Goal: Information Seeking & Learning: Learn about a topic

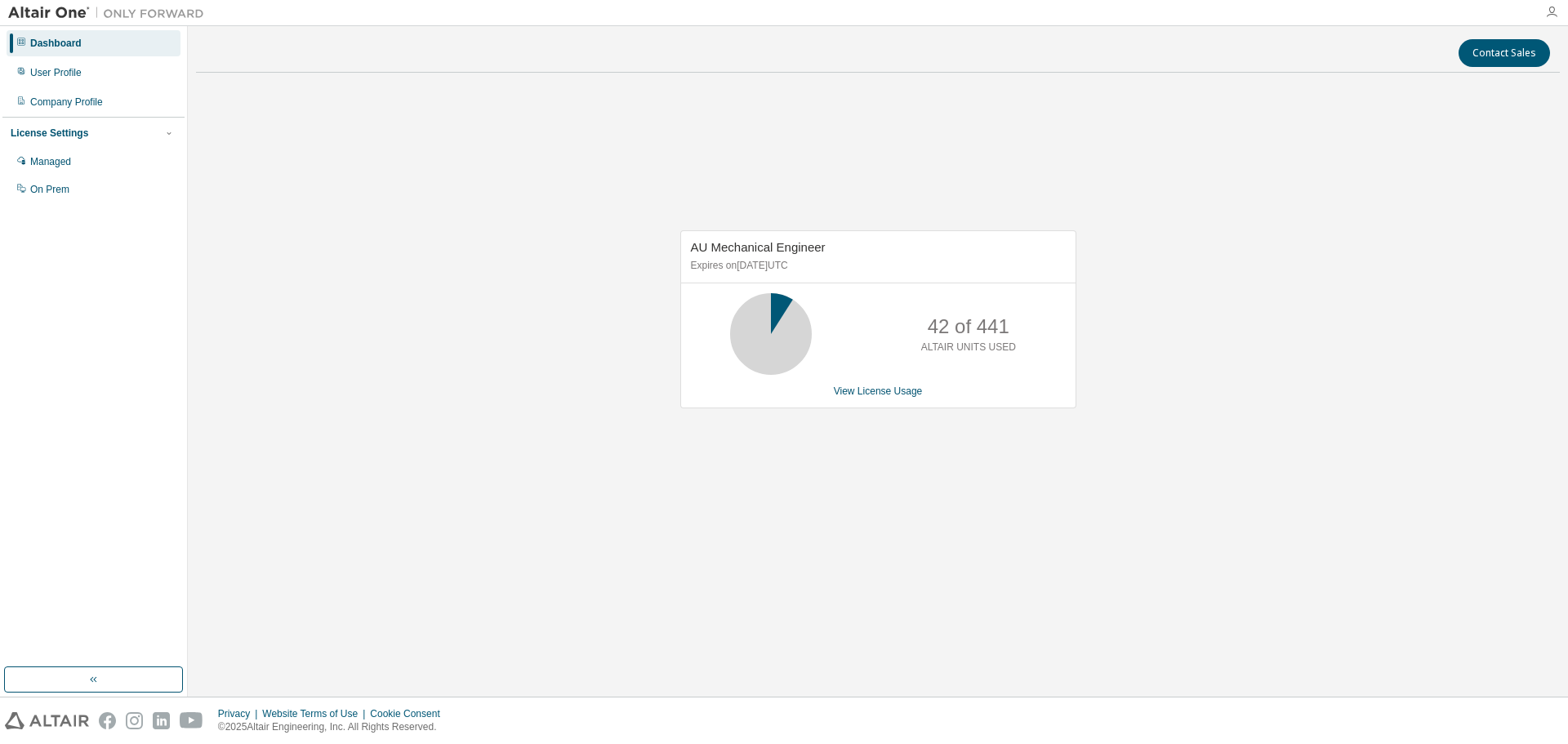
click at [1545, 18] on icon "button" at bounding box center [1551, 12] width 13 height 13
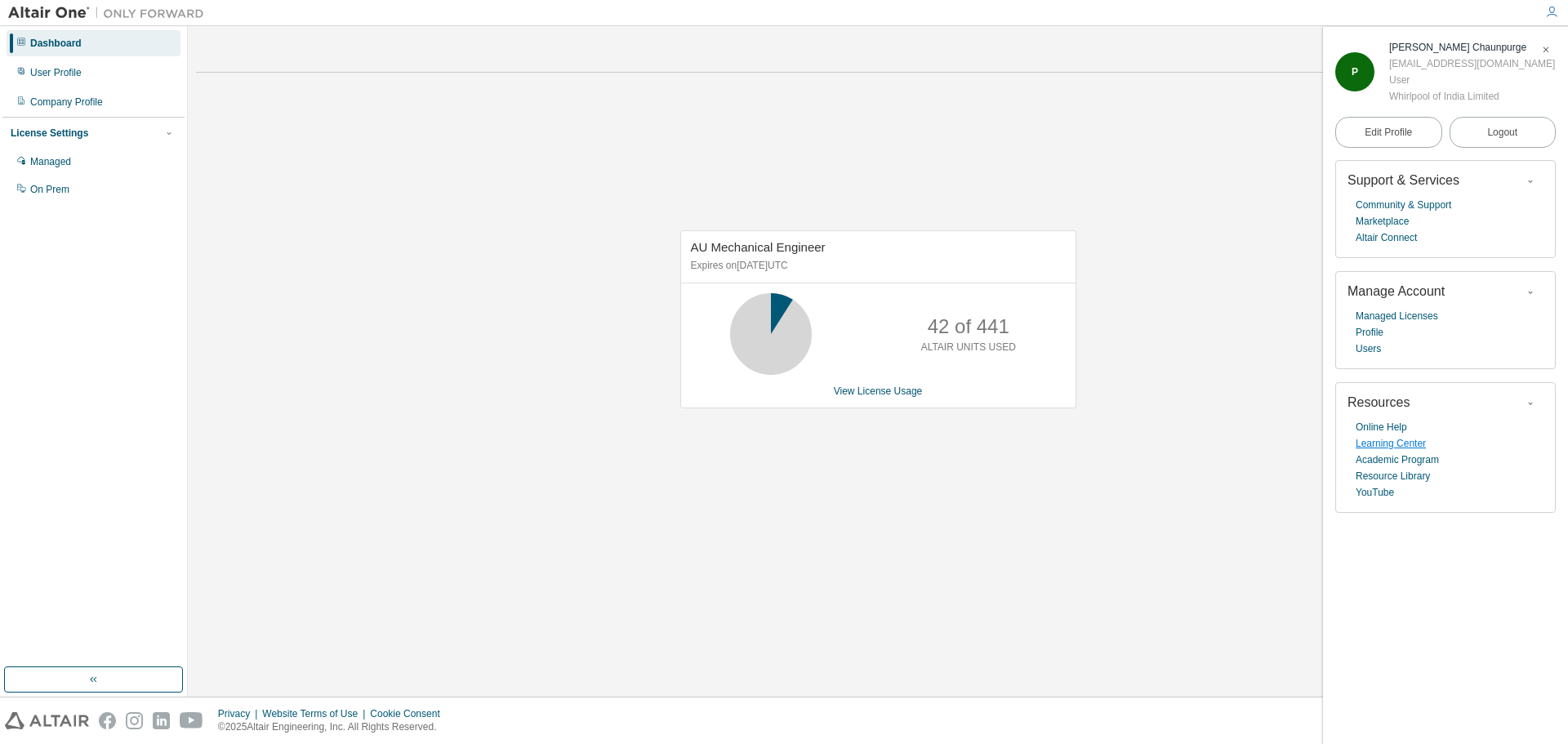
click at [1401, 448] on link "Learning Center" at bounding box center [1391, 444] width 71 height 16
